Goal: Transaction & Acquisition: Book appointment/travel/reservation

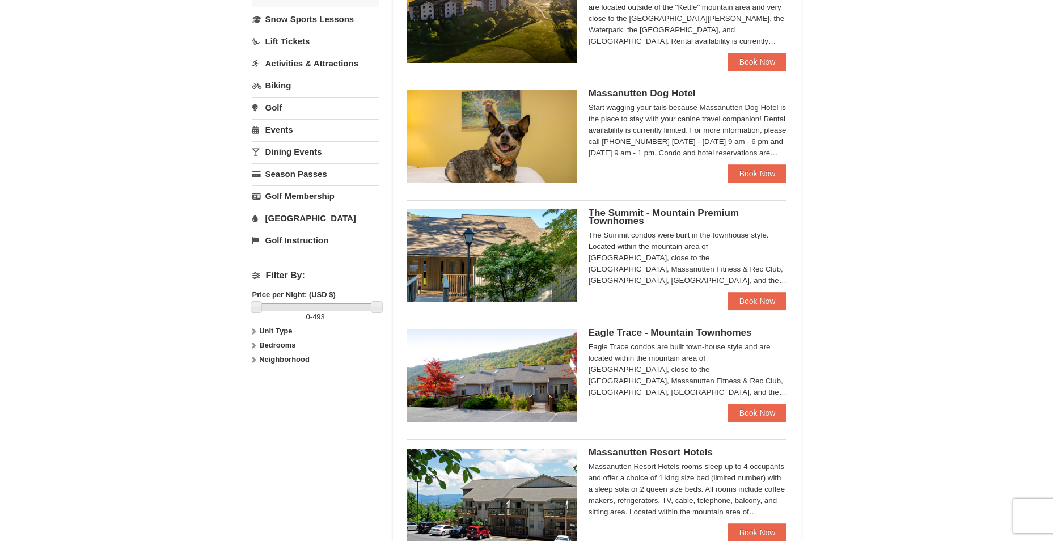
scroll to position [340, 0]
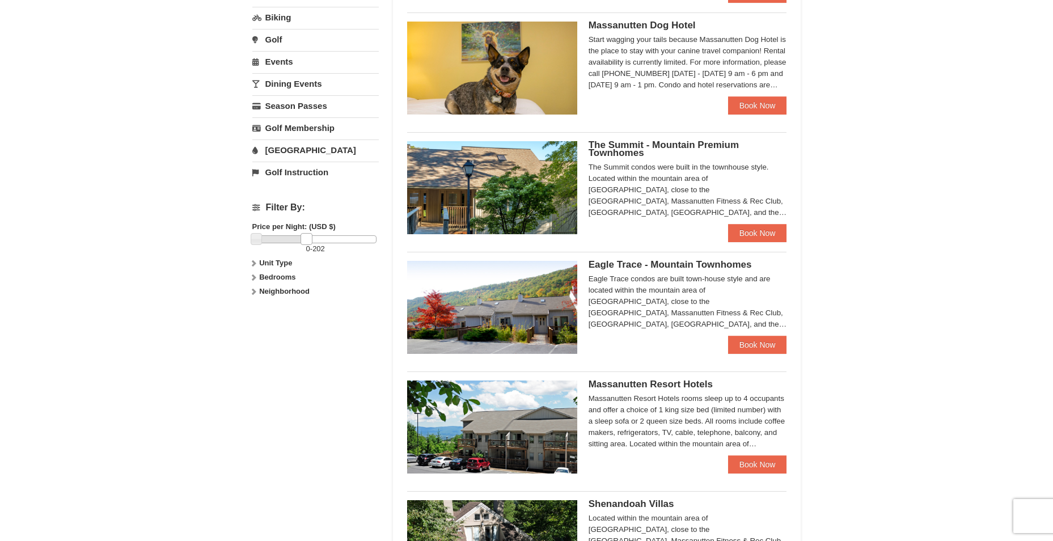
drag, startPoint x: 375, startPoint y: 244, endPoint x: 305, endPoint y: 244, distance: 70.3
click at [305, 244] on link at bounding box center [306, 238] width 11 height 11
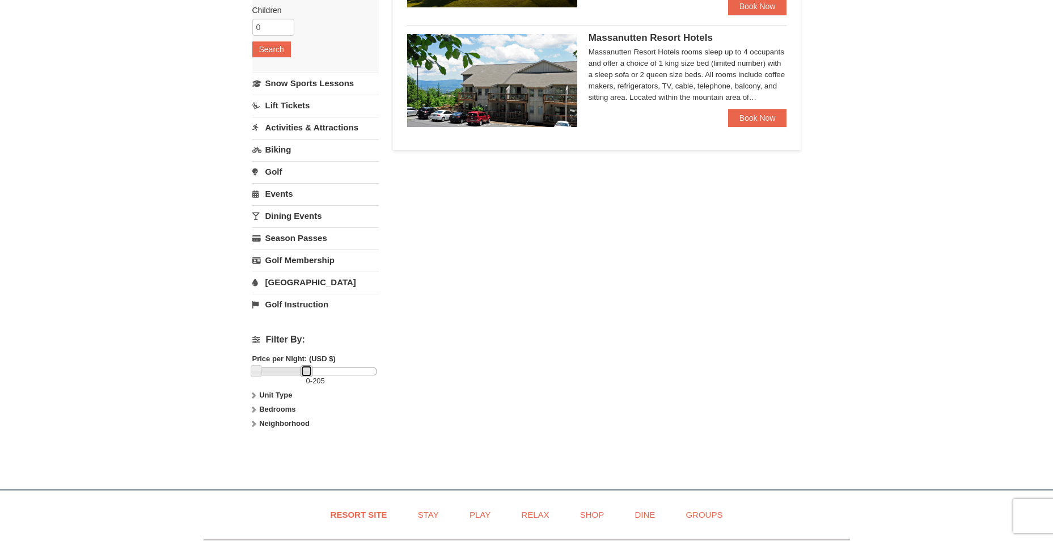
scroll to position [0, 0]
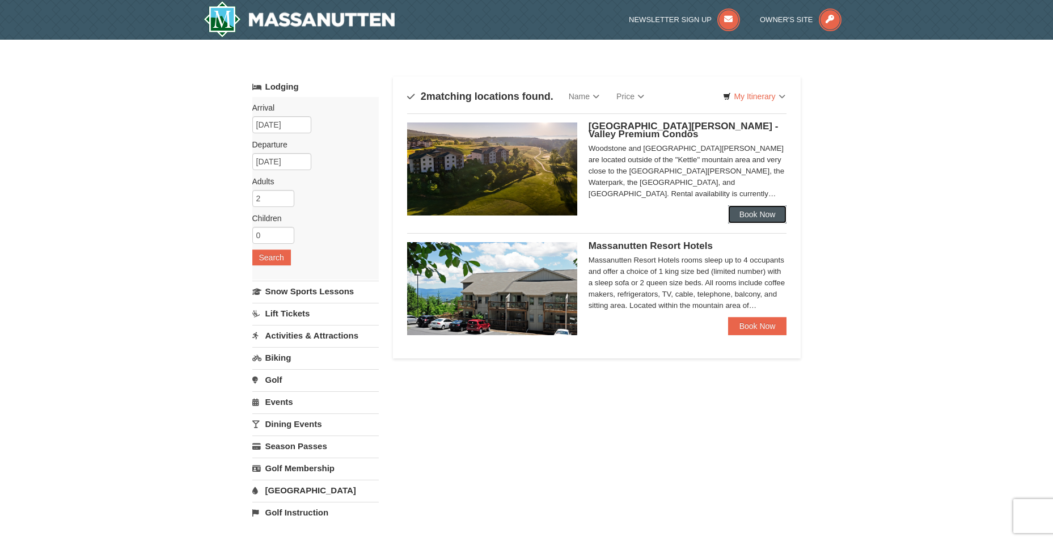
click at [761, 214] on link "Book Now" at bounding box center [757, 214] width 59 height 18
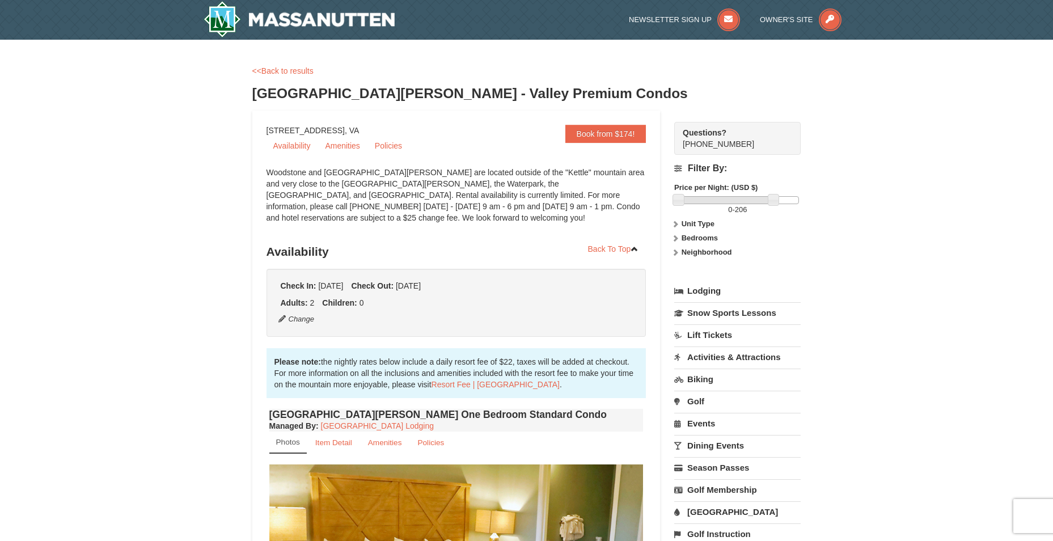
drag, startPoint x: 335, startPoint y: 130, endPoint x: 424, endPoint y: 125, distance: 89.2
copy div "Massanutten, [GEOGRAPHIC_DATA]"
